Goal: Register for event/course

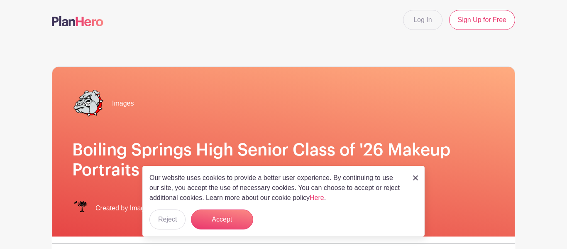
scroll to position [43, 0]
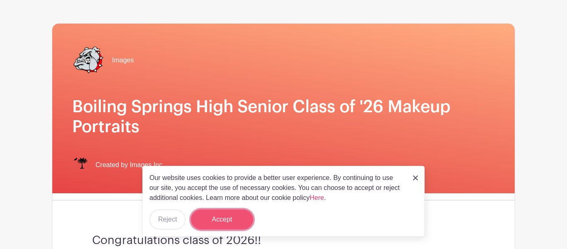
click at [234, 218] on button "Accept" at bounding box center [222, 219] width 62 height 20
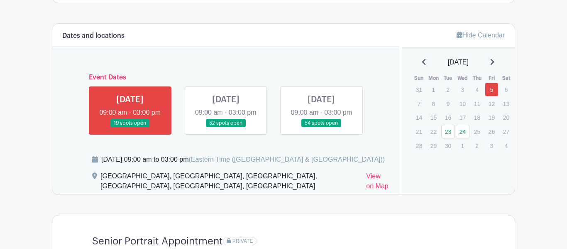
scroll to position [464, 0]
click at [130, 127] on link at bounding box center [130, 127] width 0 height 0
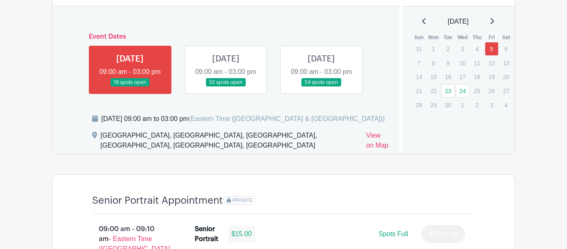
scroll to position [505, 0]
click at [226, 86] on link at bounding box center [226, 86] width 0 height 0
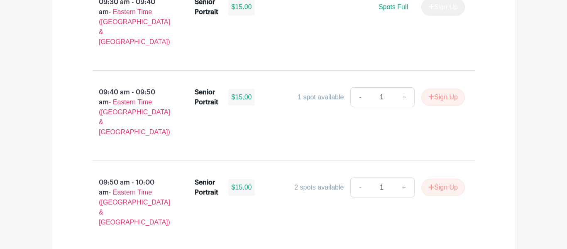
scroll to position [1003, 0]
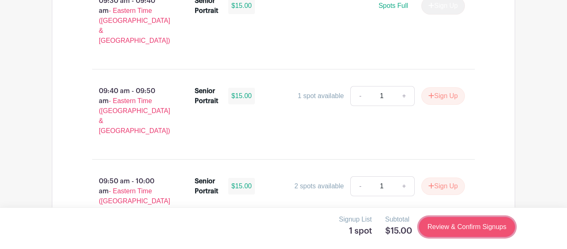
click at [446, 224] on link "Review & Confirm Signups" at bounding box center [467, 227] width 96 height 20
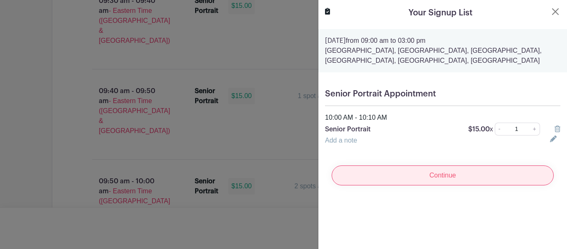
click at [431, 174] on input "Continue" at bounding box center [443, 175] width 222 height 20
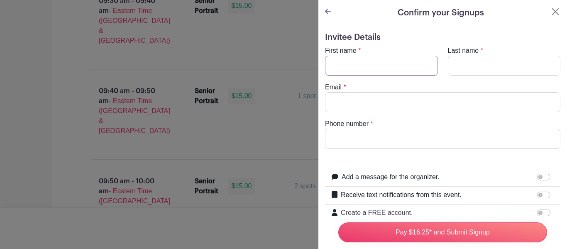
click at [364, 66] on input "First name" at bounding box center [381, 66] width 113 height 20
type input "[PERSON_NAME]"
click at [359, 100] on input "Email" at bounding box center [443, 102] width 236 height 20
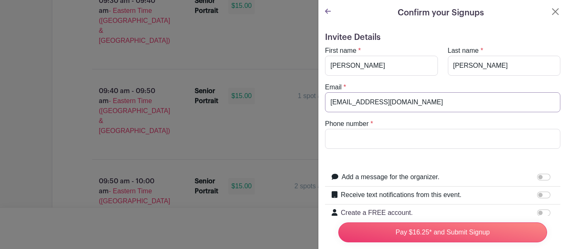
type input "[EMAIL_ADDRESS][DOMAIN_NAME]"
click at [367, 138] on input "Phone number" at bounding box center [443, 139] width 236 height 20
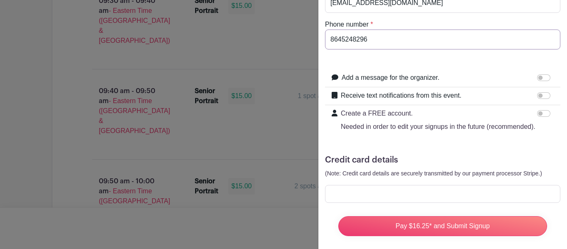
scroll to position [102, 0]
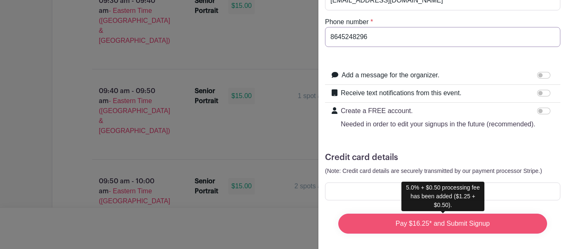
type input "8645248296"
click at [386, 221] on input "Pay $16.25* and Submit Signup" at bounding box center [443, 224] width 209 height 20
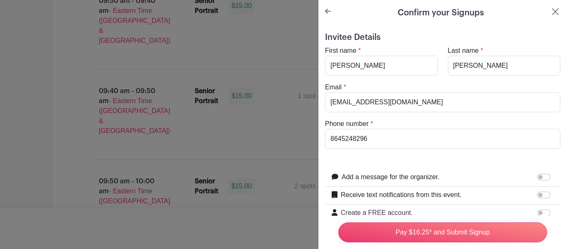
scroll to position [3, 0]
